Goal: Find specific page/section: Find specific page/section

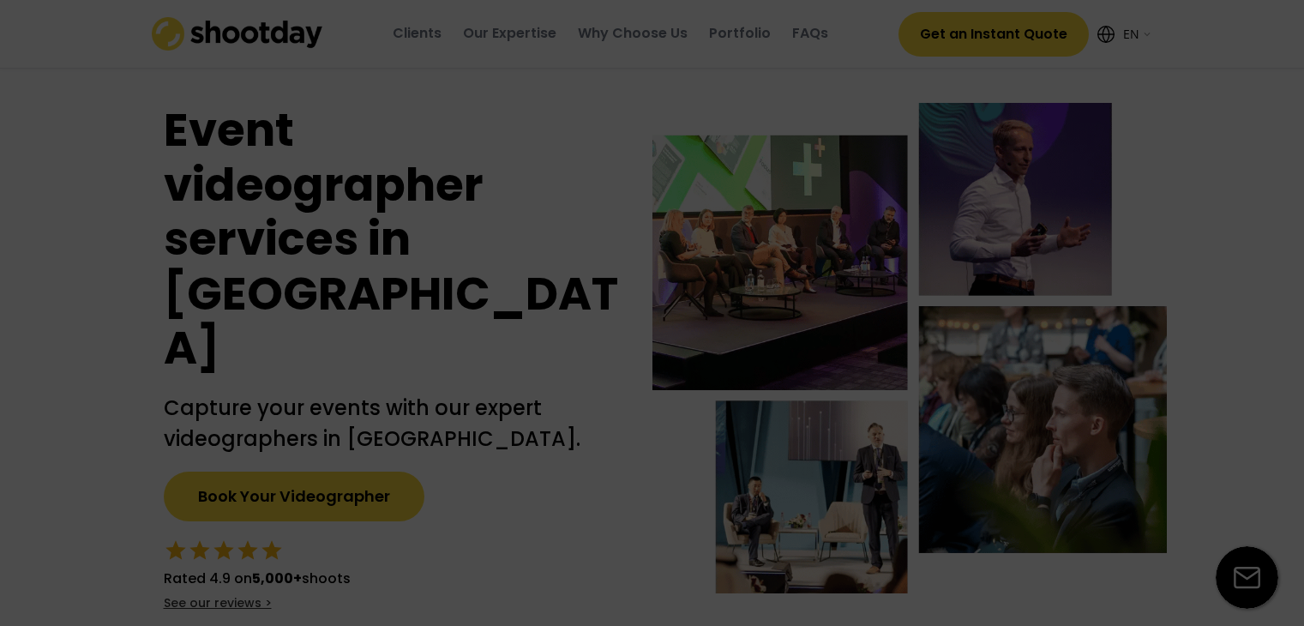
select select ""en""
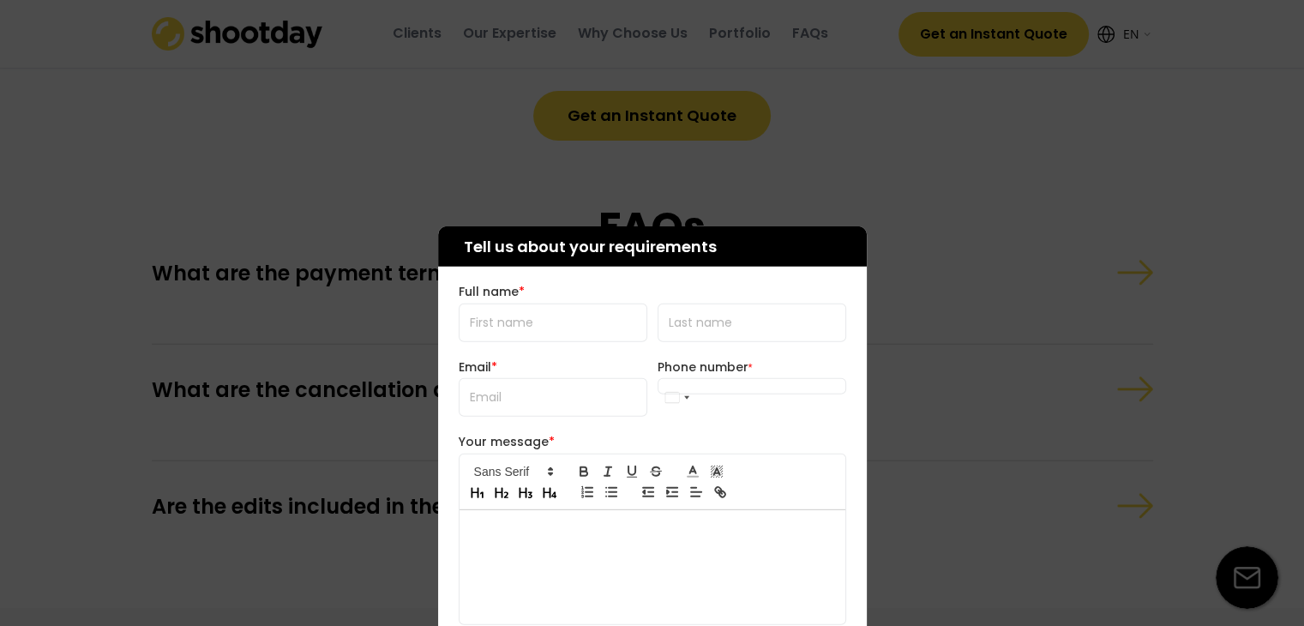
scroll to position [4803, 0]
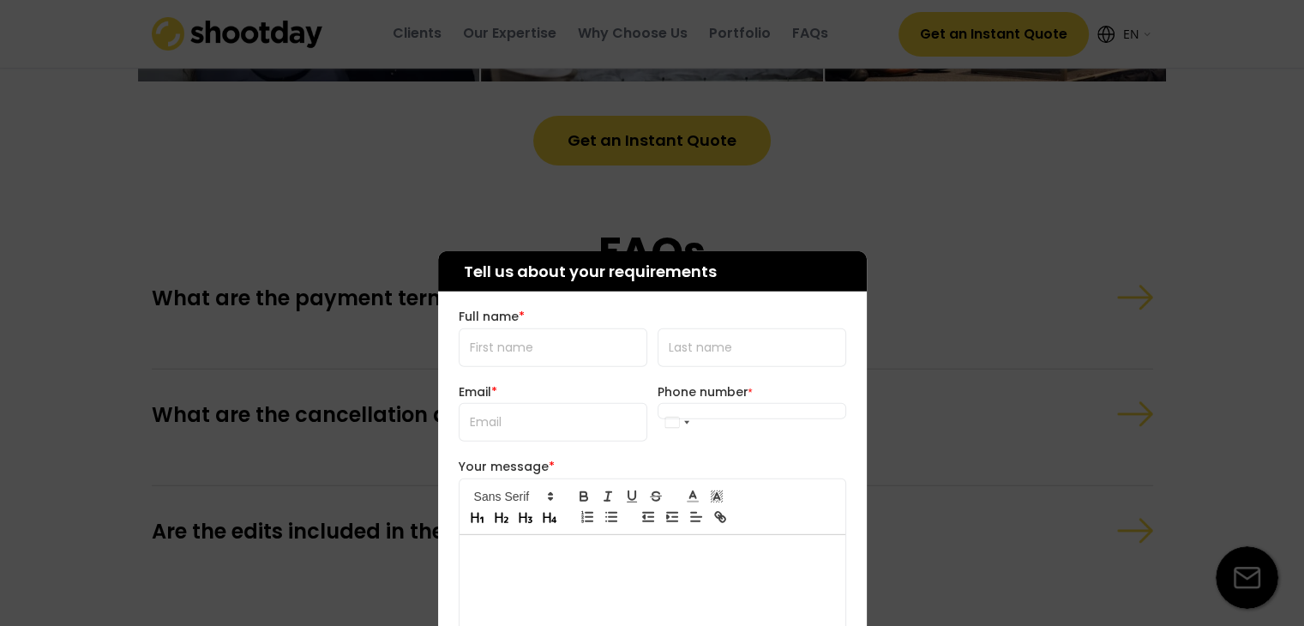
drag, startPoint x: 1001, startPoint y: 147, endPoint x: 994, endPoint y: 162, distance: 16.1
click at [1001, 149] on div at bounding box center [652, 313] width 1304 height 626
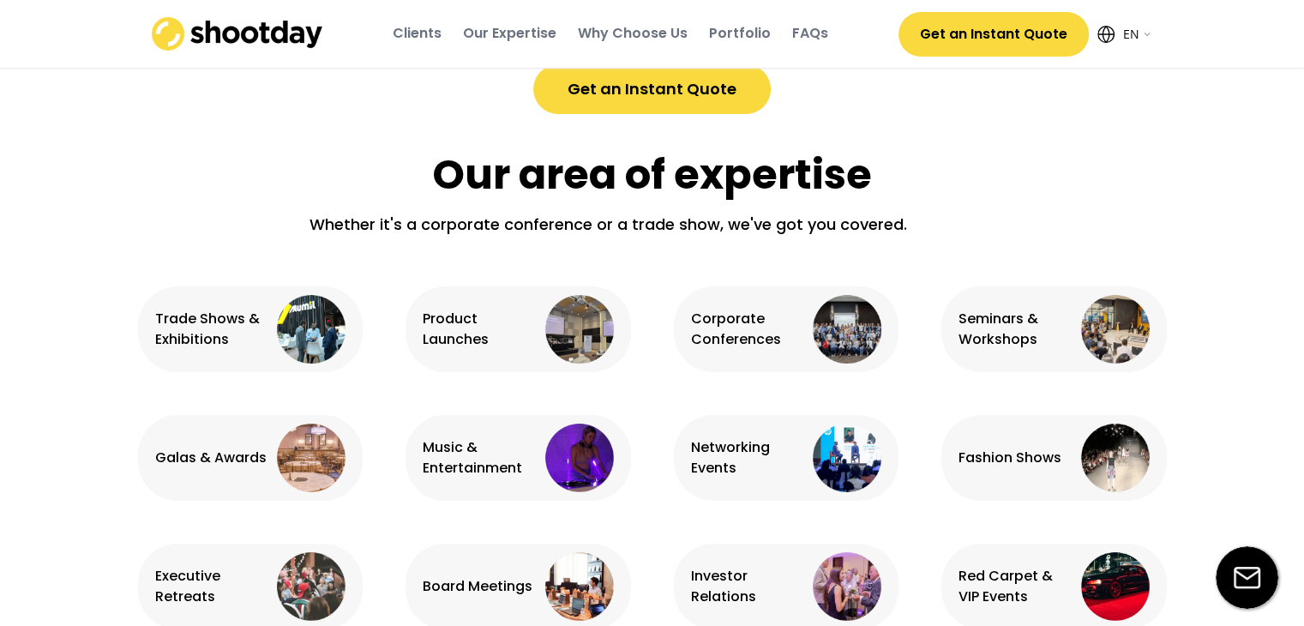
scroll to position [946, 0]
